Goal: Transaction & Acquisition: Purchase product/service

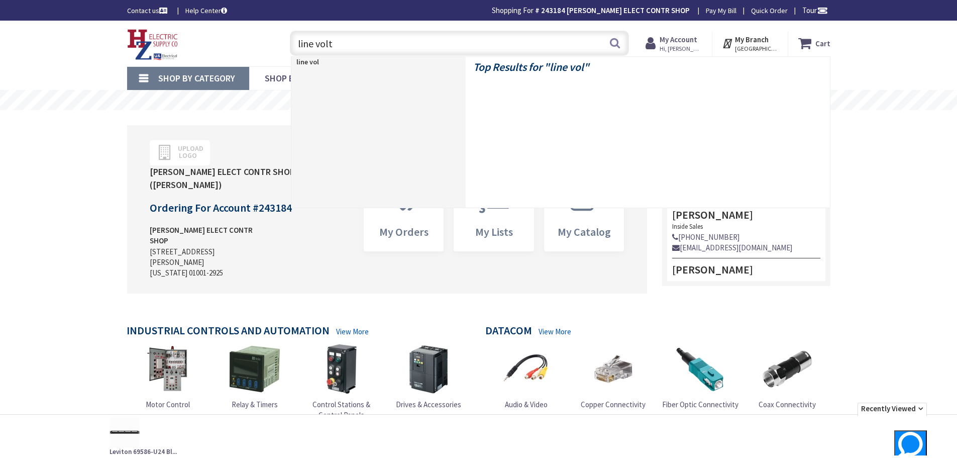
type input "line volt"
type input "[GEOGRAPHIC_DATA], [STREET_ADDRESS][PERSON_NAME]"
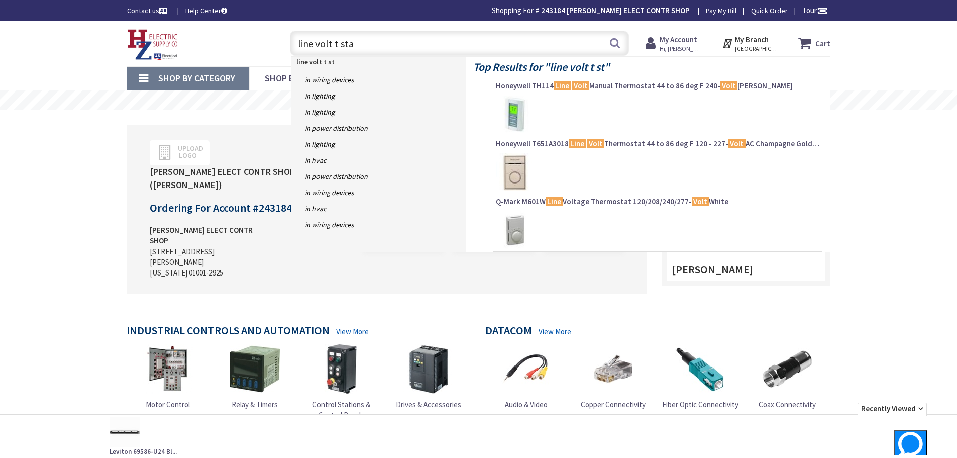
type input "line volt t stat"
